Goal: Obtain resource: Obtain resource

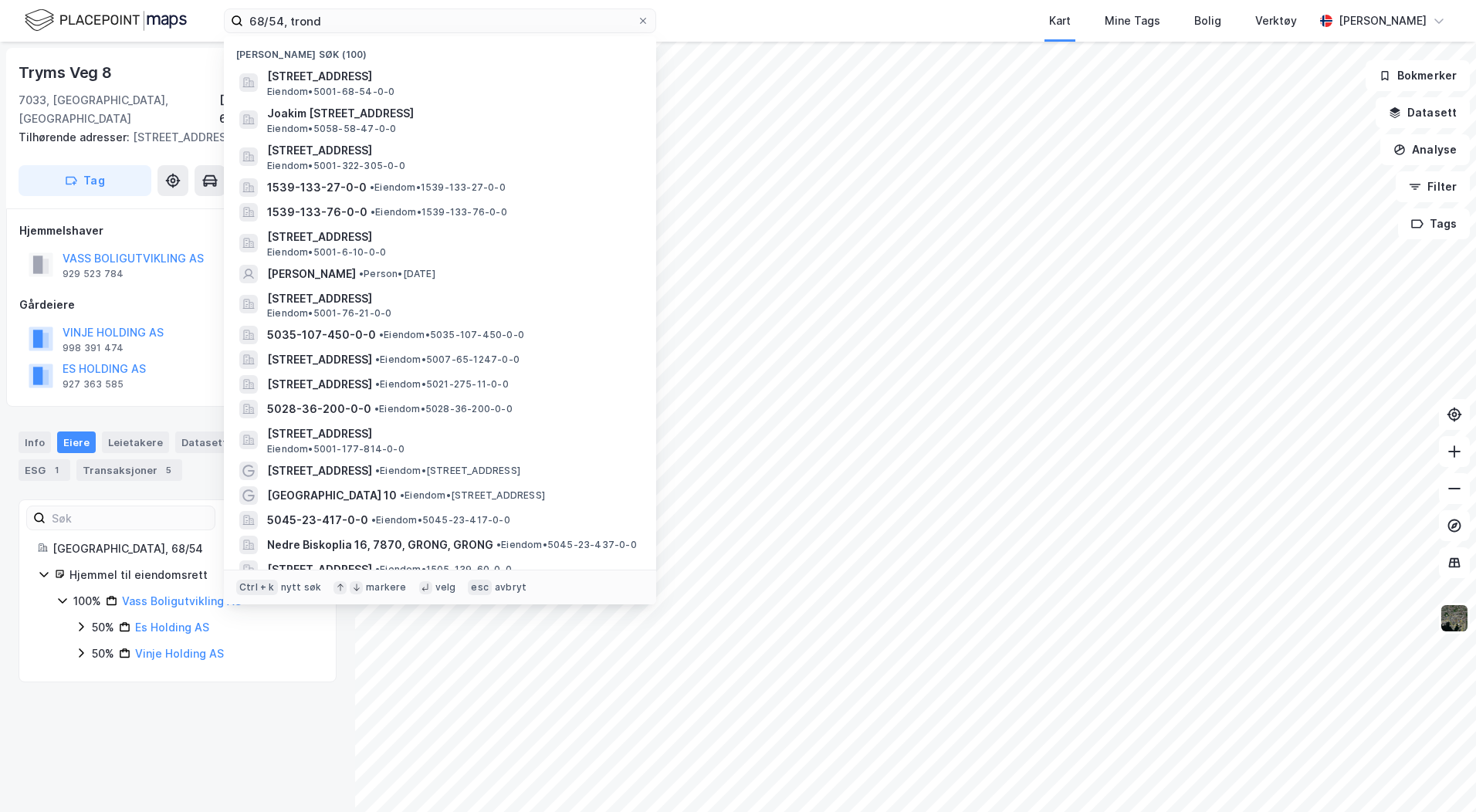
click at [335, 27] on input "68/54, trond" at bounding box center [440, 21] width 394 height 23
click at [354, 190] on span "1539-133-27-0-0" at bounding box center [317, 187] width 100 height 18
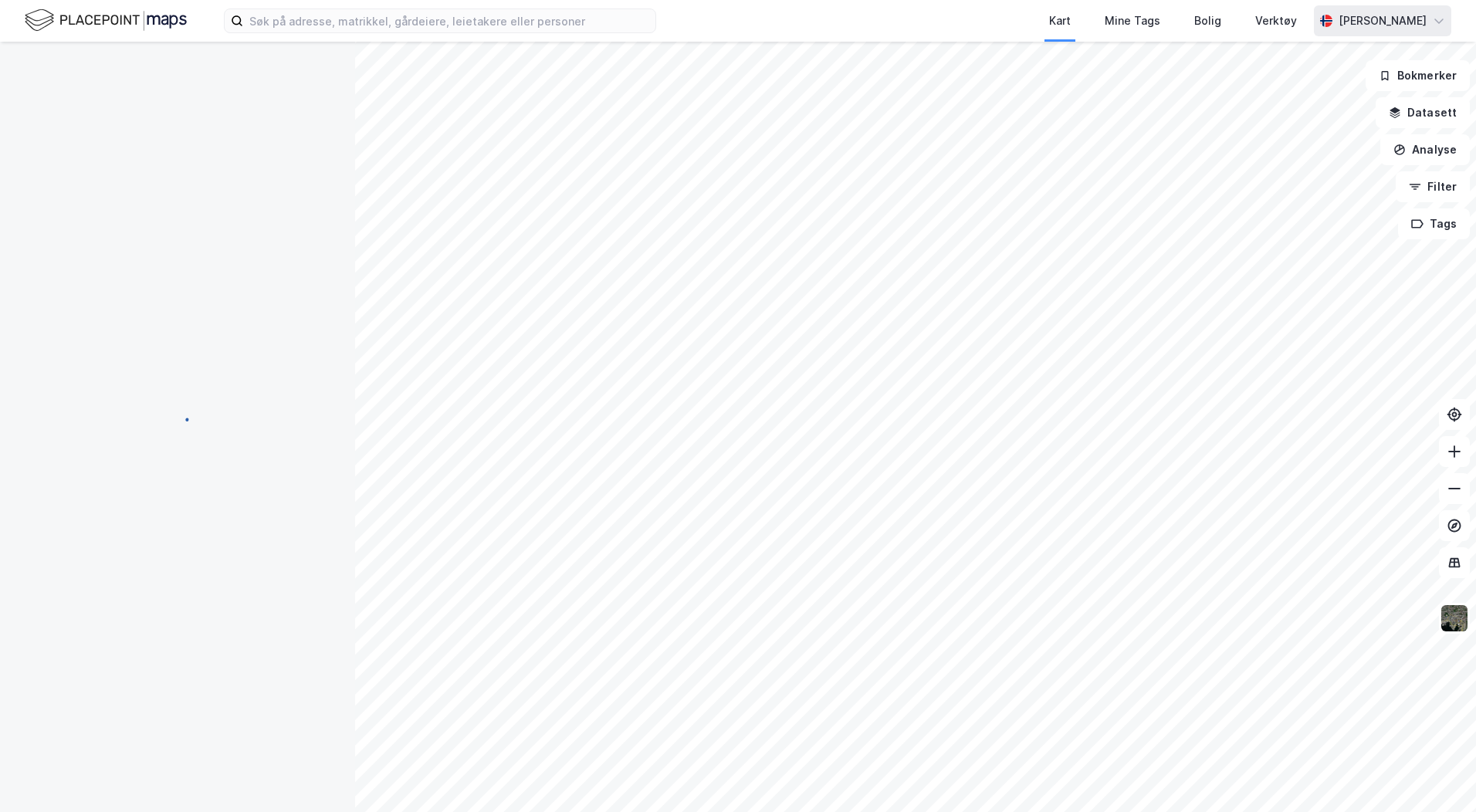
scroll to position [6, 0]
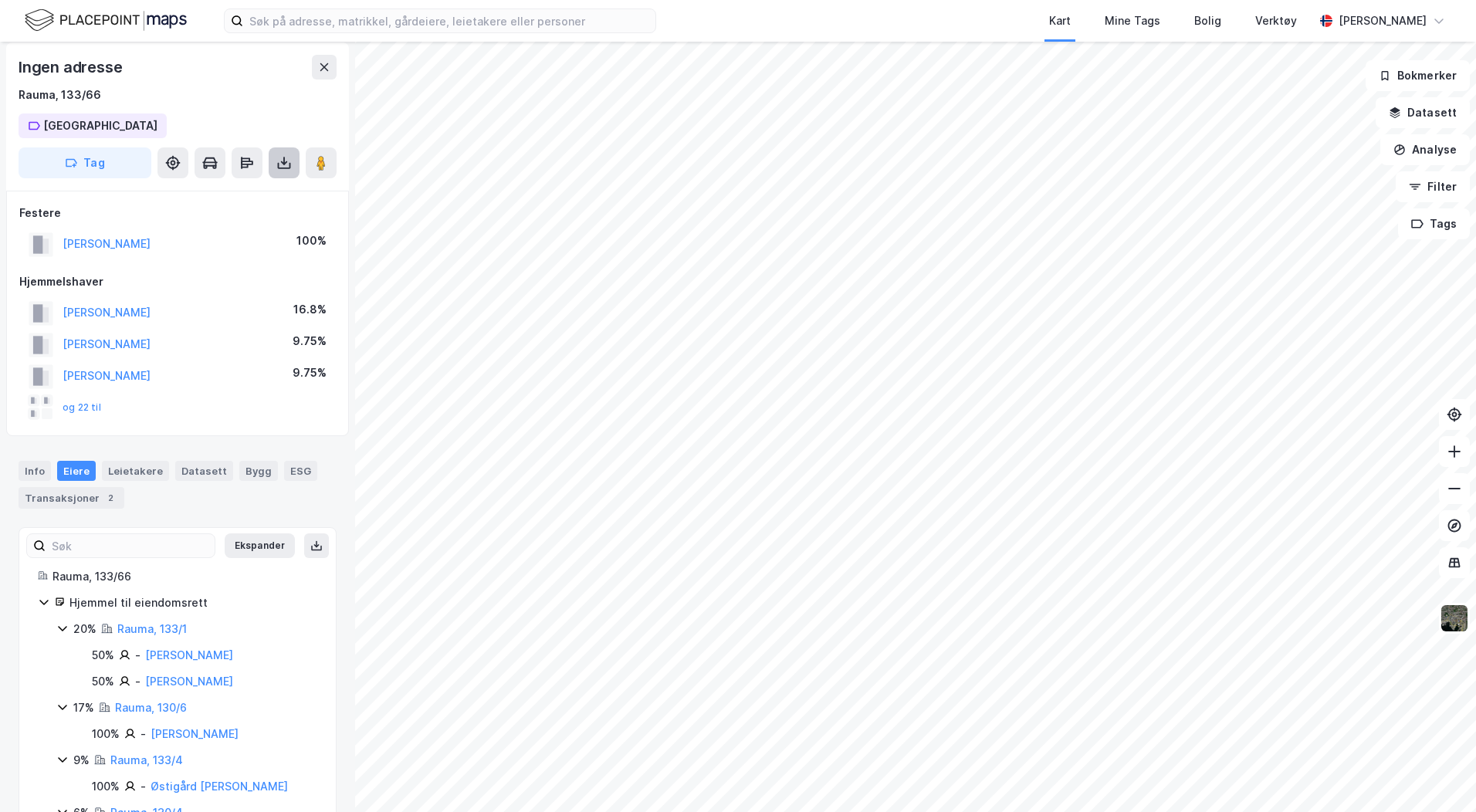
click at [290, 156] on icon at bounding box center [284, 162] width 15 height 15
click at [252, 188] on div "Last ned grunnbok" at bounding box center [207, 194] width 89 height 12
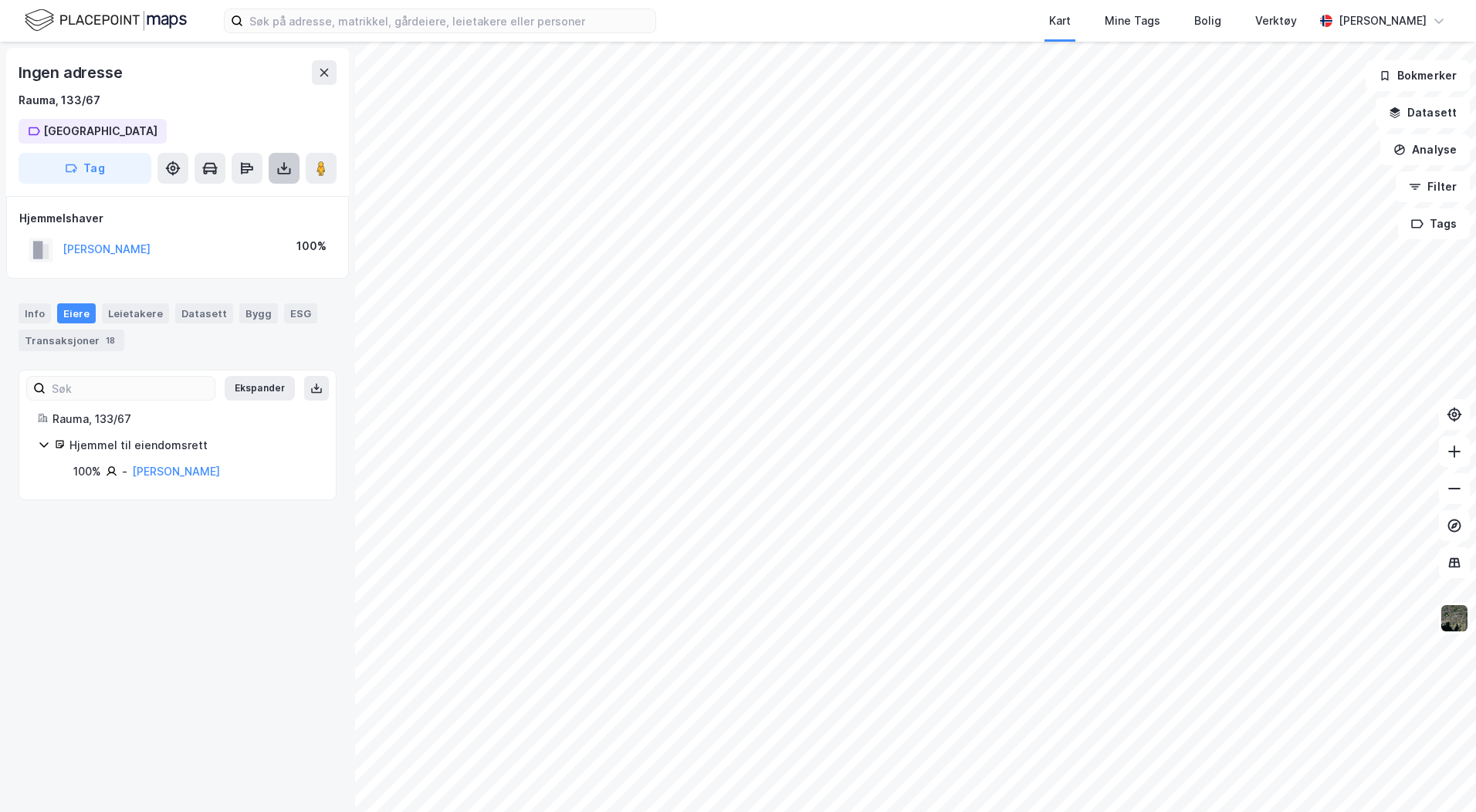
click at [284, 169] on icon at bounding box center [284, 166] width 2 height 9
click at [276, 196] on div "Last ned grunnbok" at bounding box center [217, 199] width 165 height 25
click at [272, 158] on button at bounding box center [284, 168] width 31 height 31
click at [243, 197] on div "Last ned grunnbok" at bounding box center [207, 198] width 89 height 12
